Goal: Information Seeking & Learning: Learn about a topic

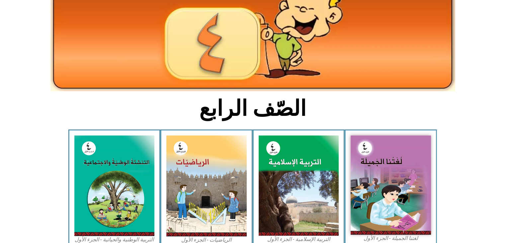
scroll to position [100, 0]
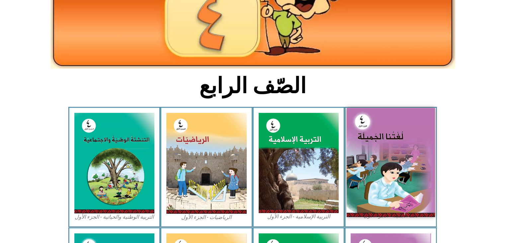
click at [394, 120] on img at bounding box center [391, 162] width 88 height 109
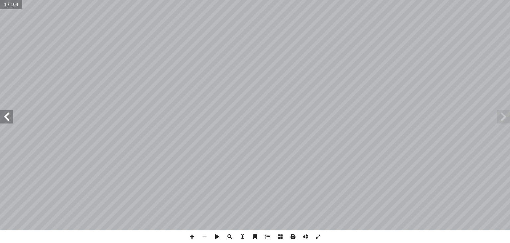
click at [10, 119] on span at bounding box center [6, 116] width 13 height 13
click at [11, 118] on span at bounding box center [6, 116] width 13 height 13
click at [12, 117] on span at bounding box center [6, 116] width 13 height 13
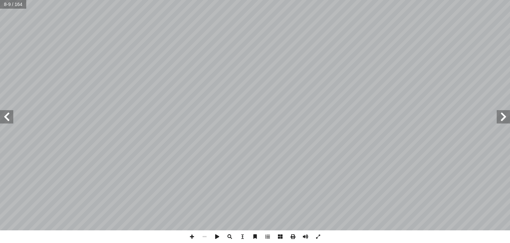
click at [8, 120] on span at bounding box center [6, 116] width 13 height 13
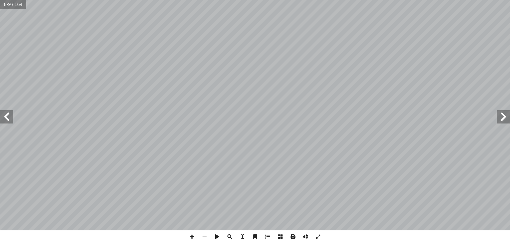
click at [8, 120] on span at bounding box center [6, 116] width 13 height 13
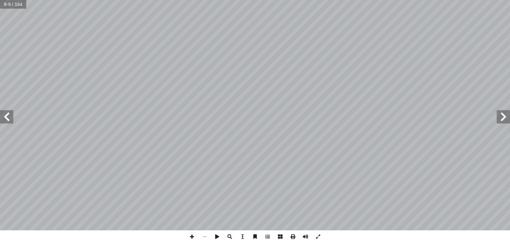
click at [8, 120] on span at bounding box center [6, 116] width 13 height 13
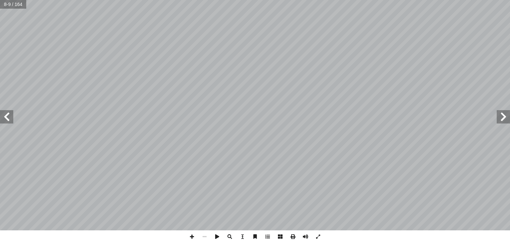
click at [9, 120] on span at bounding box center [6, 116] width 13 height 13
click at [10, 120] on span at bounding box center [6, 116] width 13 height 13
click at [12, 121] on span at bounding box center [6, 116] width 13 height 13
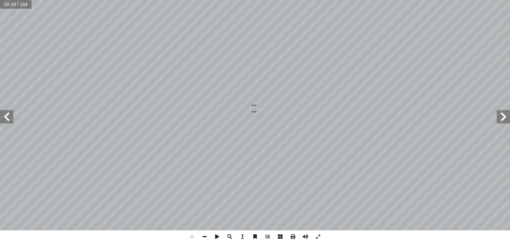
click at [12, 121] on span at bounding box center [6, 116] width 13 height 13
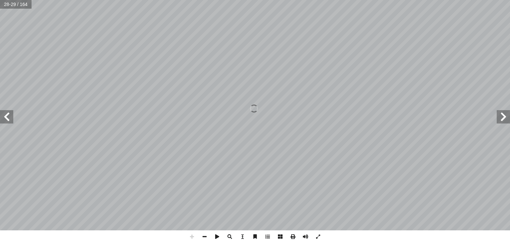
click at [12, 121] on span at bounding box center [6, 116] width 13 height 13
click at [12, 120] on span at bounding box center [6, 116] width 13 height 13
click at [203, 237] on span at bounding box center [204, 236] width 13 height 13
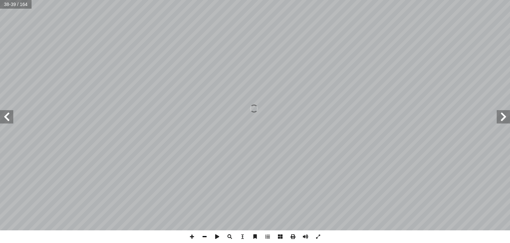
click at [203, 237] on span at bounding box center [204, 236] width 13 height 13
click at [506, 119] on span at bounding box center [503, 116] width 13 height 13
click at [7, 120] on span at bounding box center [6, 116] width 13 height 13
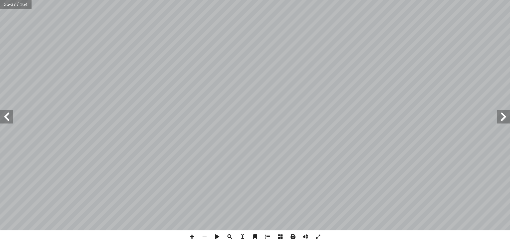
click at [8, 116] on span at bounding box center [6, 116] width 13 height 13
click at [9, 116] on span at bounding box center [6, 116] width 13 height 13
click at [11, 115] on span at bounding box center [6, 116] width 13 height 13
click at [0, 121] on span at bounding box center [6, 116] width 13 height 13
click at [7, 117] on span at bounding box center [6, 116] width 13 height 13
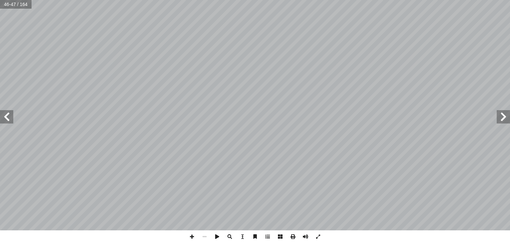
click at [7, 117] on span at bounding box center [6, 116] width 13 height 13
click at [3, 111] on span at bounding box center [6, 116] width 13 height 13
click at [500, 121] on span at bounding box center [503, 116] width 13 height 13
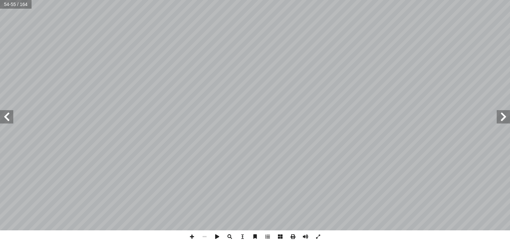
click at [499, 121] on span at bounding box center [503, 116] width 13 height 13
click at [499, 122] on span at bounding box center [503, 116] width 13 height 13
click at [4, 118] on span at bounding box center [6, 116] width 13 height 13
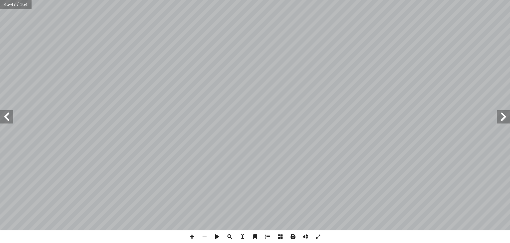
click at [5, 115] on span at bounding box center [6, 116] width 13 height 13
click at [8, 117] on span at bounding box center [6, 116] width 13 height 13
click at [502, 121] on span at bounding box center [503, 116] width 13 height 13
click at [8, 117] on span at bounding box center [6, 116] width 13 height 13
click at [9, 116] on span at bounding box center [6, 116] width 13 height 13
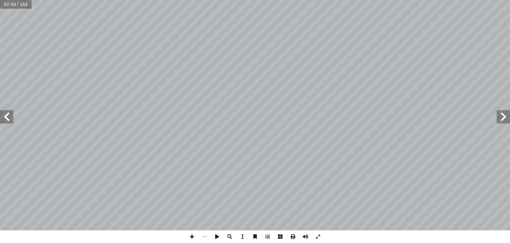
click at [9, 116] on span at bounding box center [6, 116] width 13 height 13
click at [502, 123] on span at bounding box center [503, 116] width 13 height 13
click at [506, 119] on span at bounding box center [503, 116] width 13 height 13
